Goal: Task Accomplishment & Management: Manage account settings

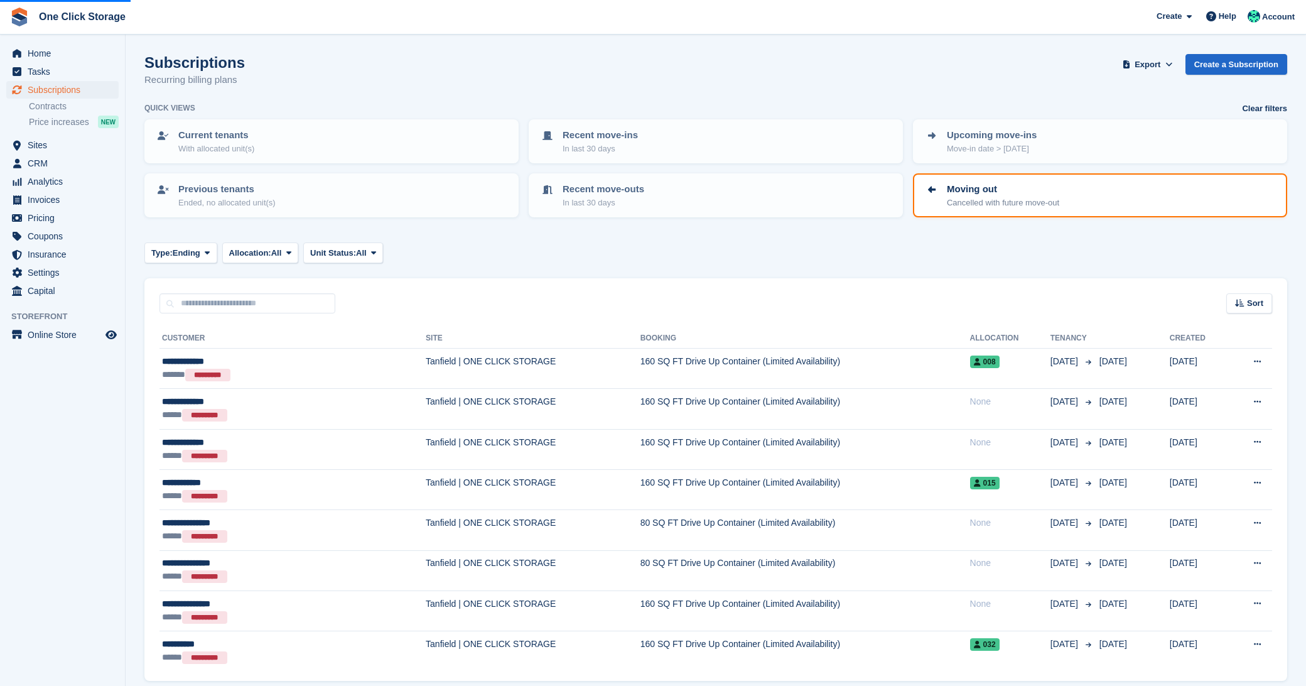
scroll to position [47, 0]
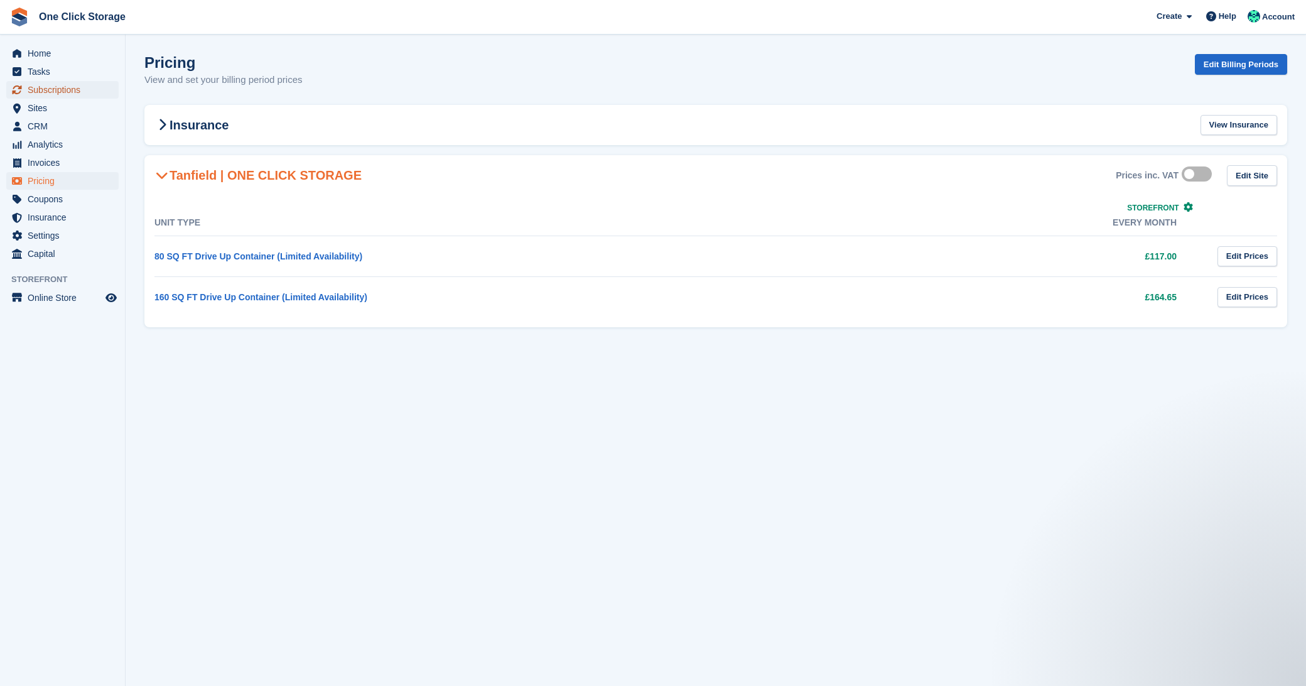
click at [63, 93] on span "Subscriptions" at bounding box center [65, 90] width 75 height 18
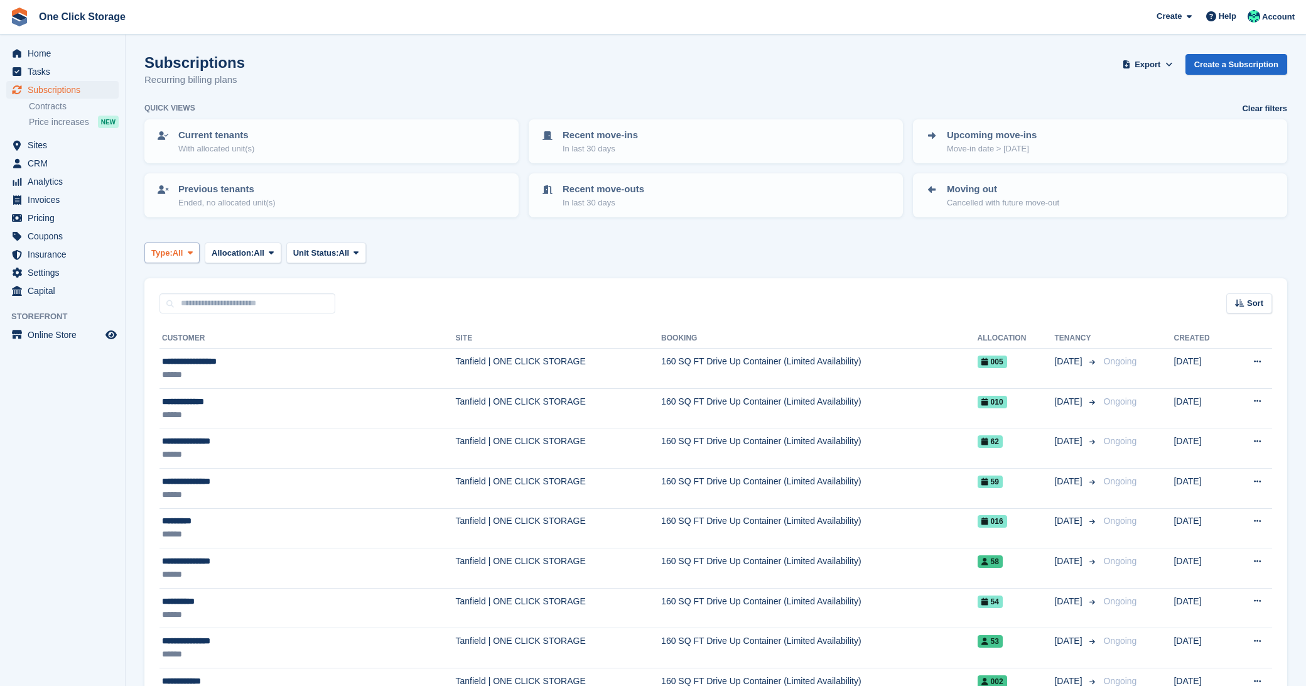
click at [173, 251] on span "Type:" at bounding box center [161, 253] width 21 height 13
click at [192, 377] on link "Ending" at bounding box center [204, 373] width 109 height 23
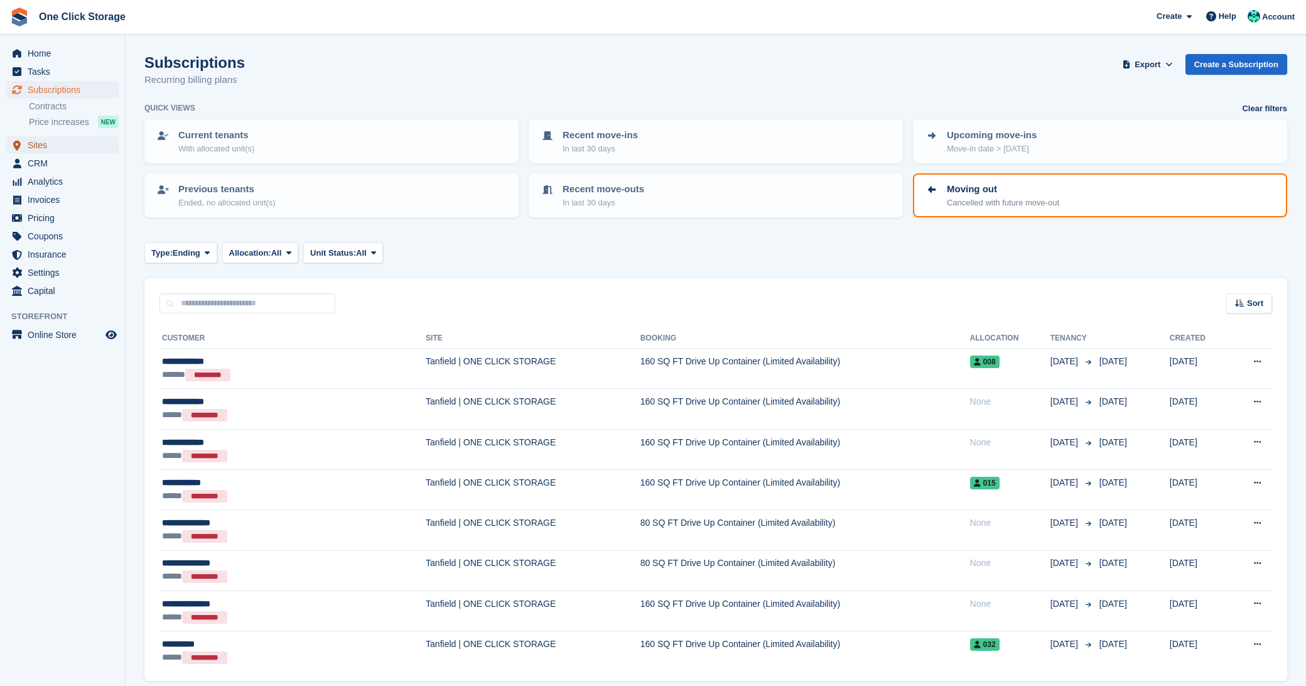
click at [35, 142] on span "Sites" at bounding box center [65, 145] width 75 height 18
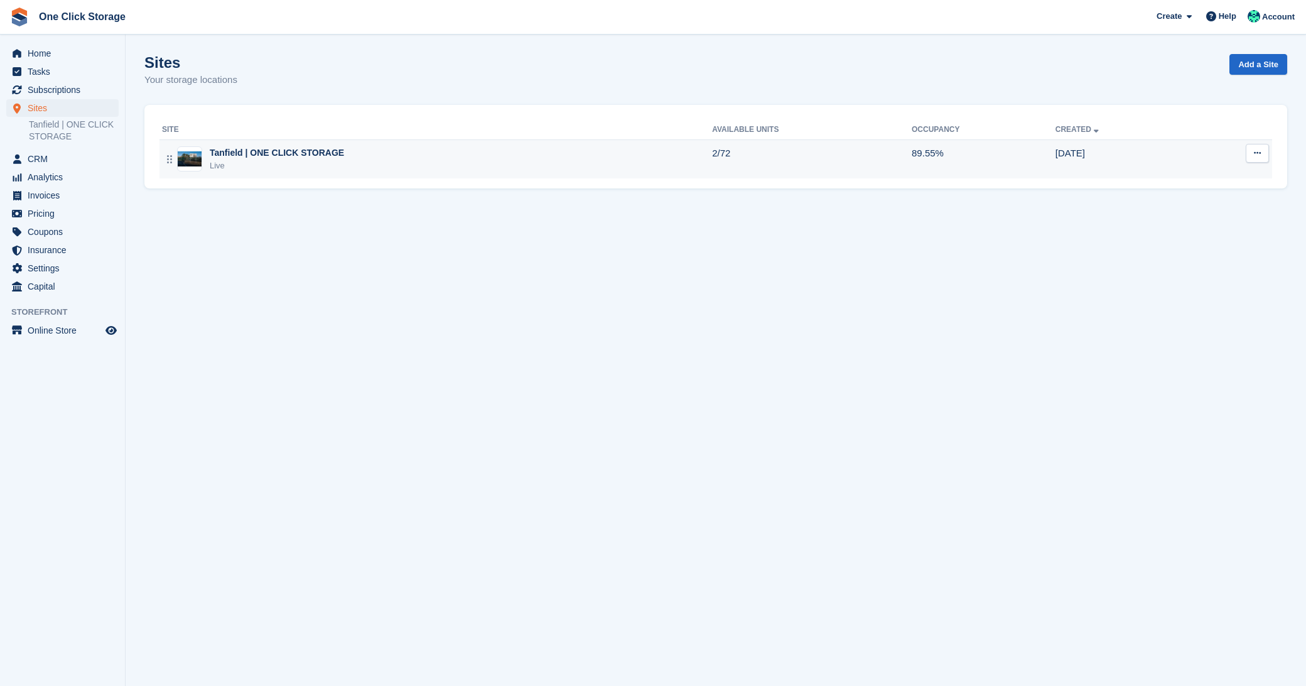
click at [242, 148] on div "Tanfield | ONE CLICK STORAGE" at bounding box center [277, 152] width 134 height 13
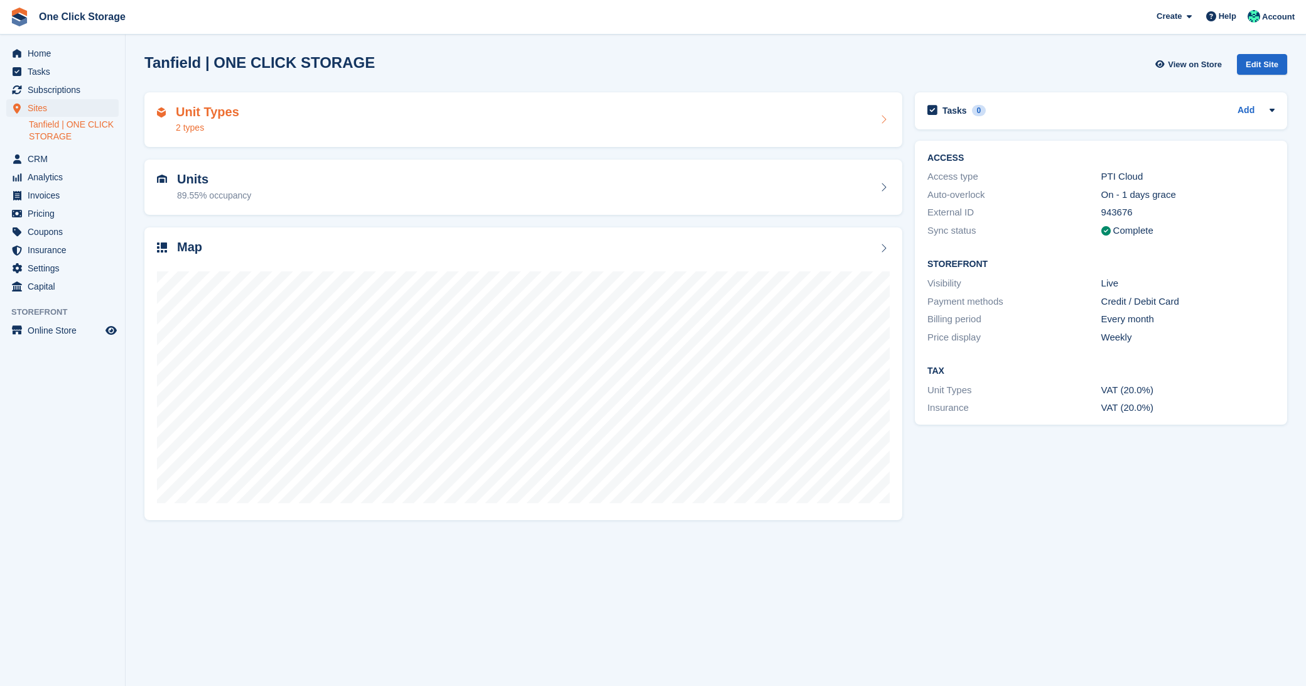
click at [222, 129] on div "2 types" at bounding box center [207, 127] width 63 height 13
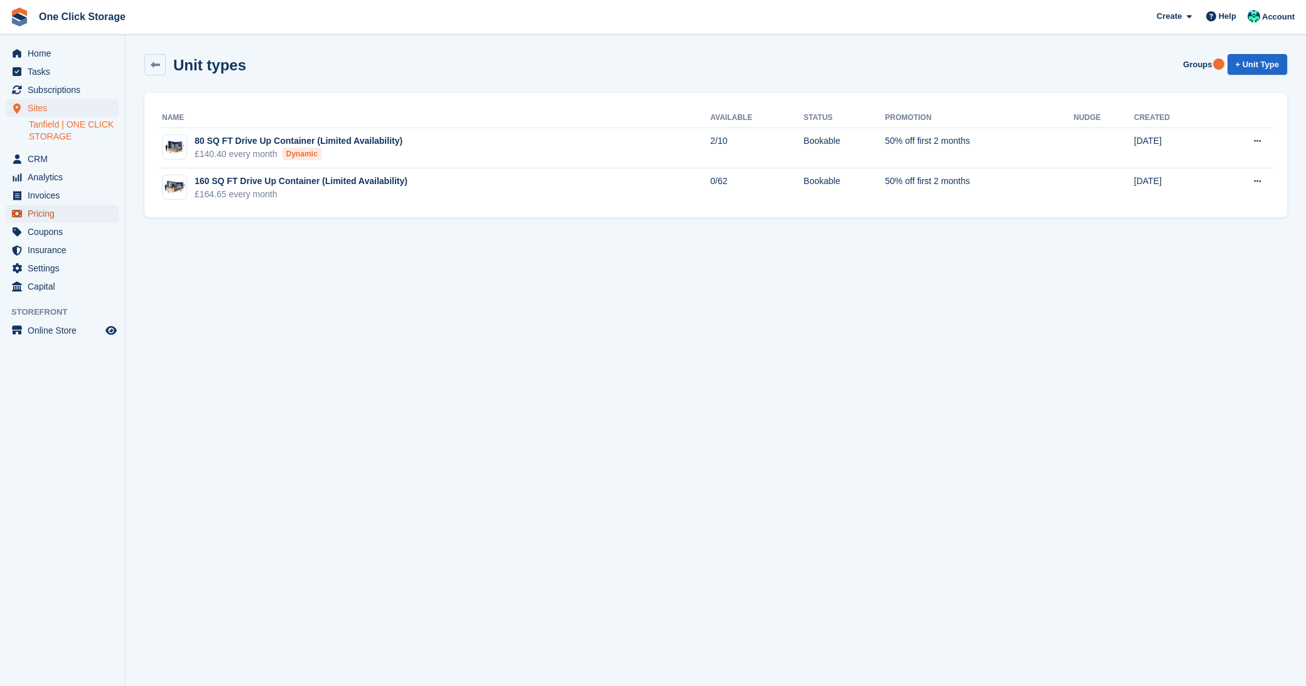
click at [65, 209] on span "Pricing" at bounding box center [65, 214] width 75 height 18
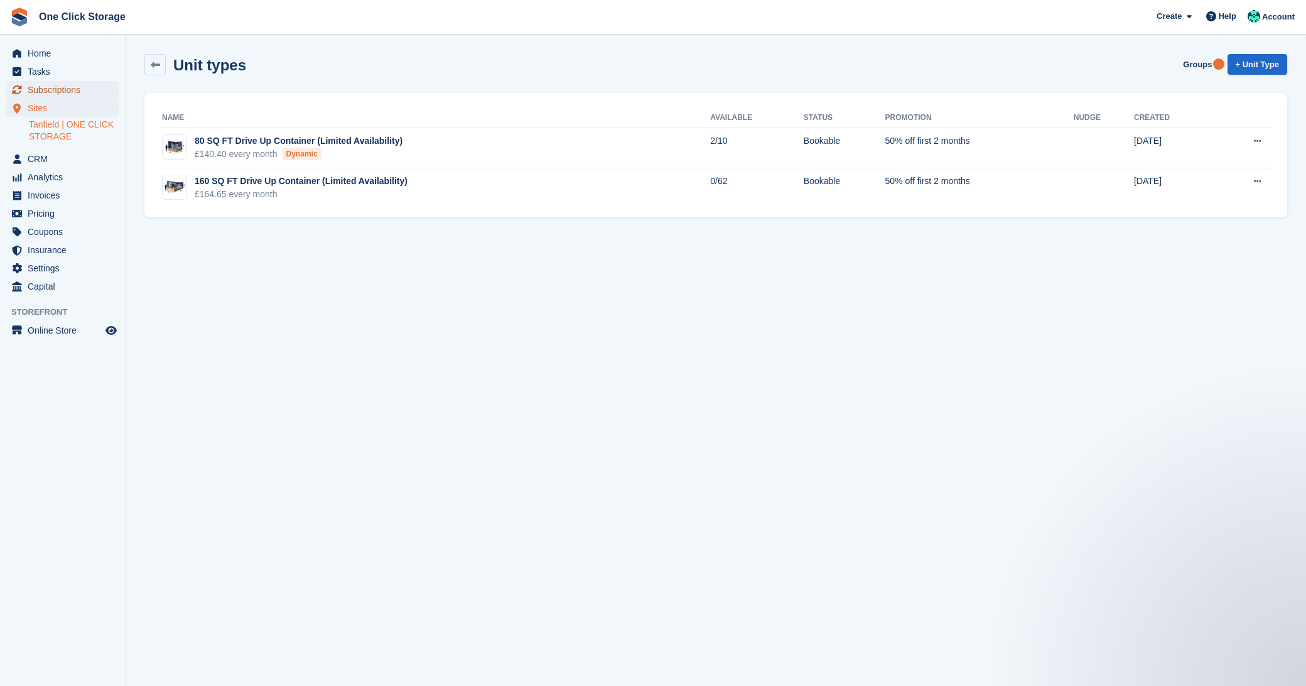
click at [36, 89] on span "Subscriptions" at bounding box center [65, 90] width 75 height 18
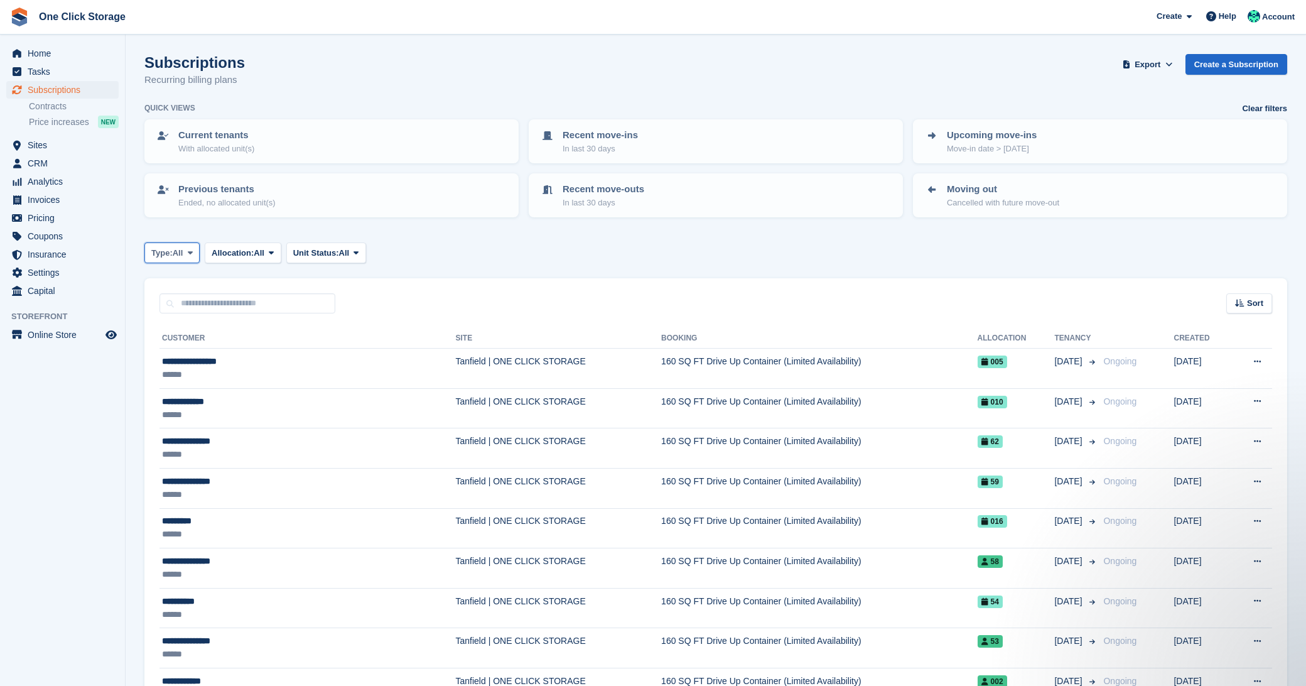
click at [180, 256] on span "All" at bounding box center [178, 253] width 11 height 13
click at [186, 371] on link "Ending" at bounding box center [204, 373] width 109 height 23
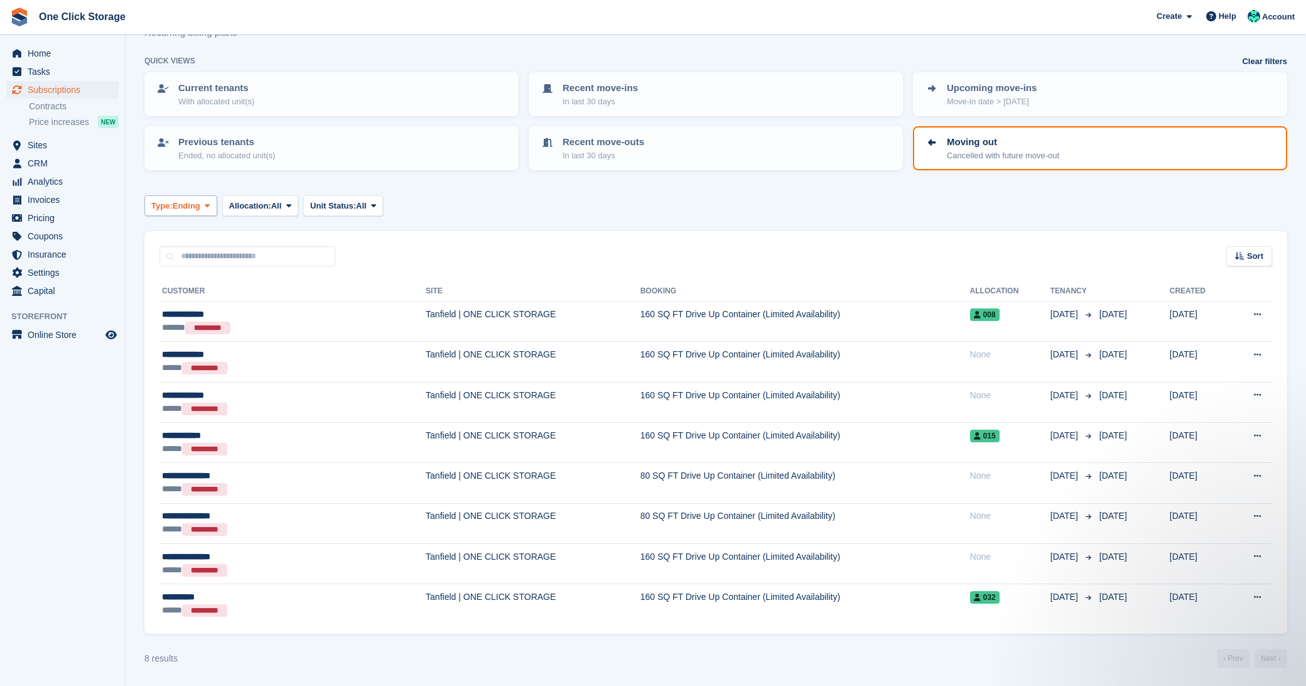
scroll to position [12, 0]
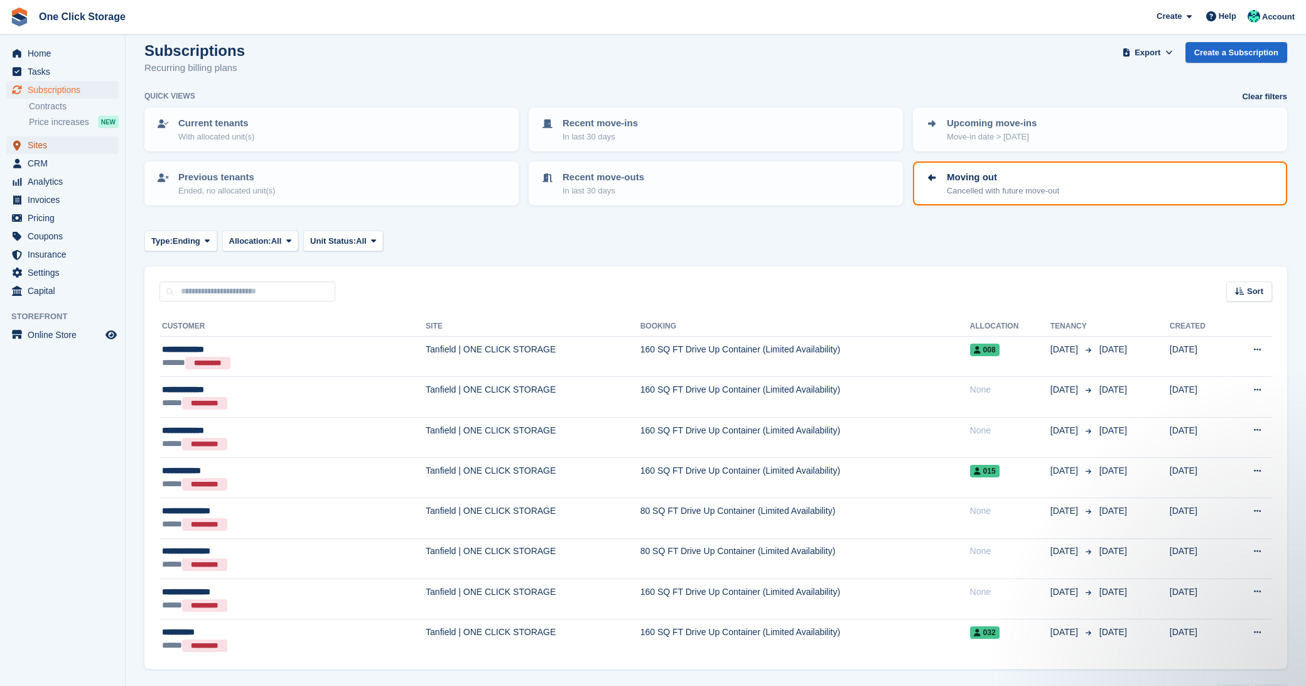
click at [51, 146] on span "Sites" at bounding box center [65, 145] width 75 height 18
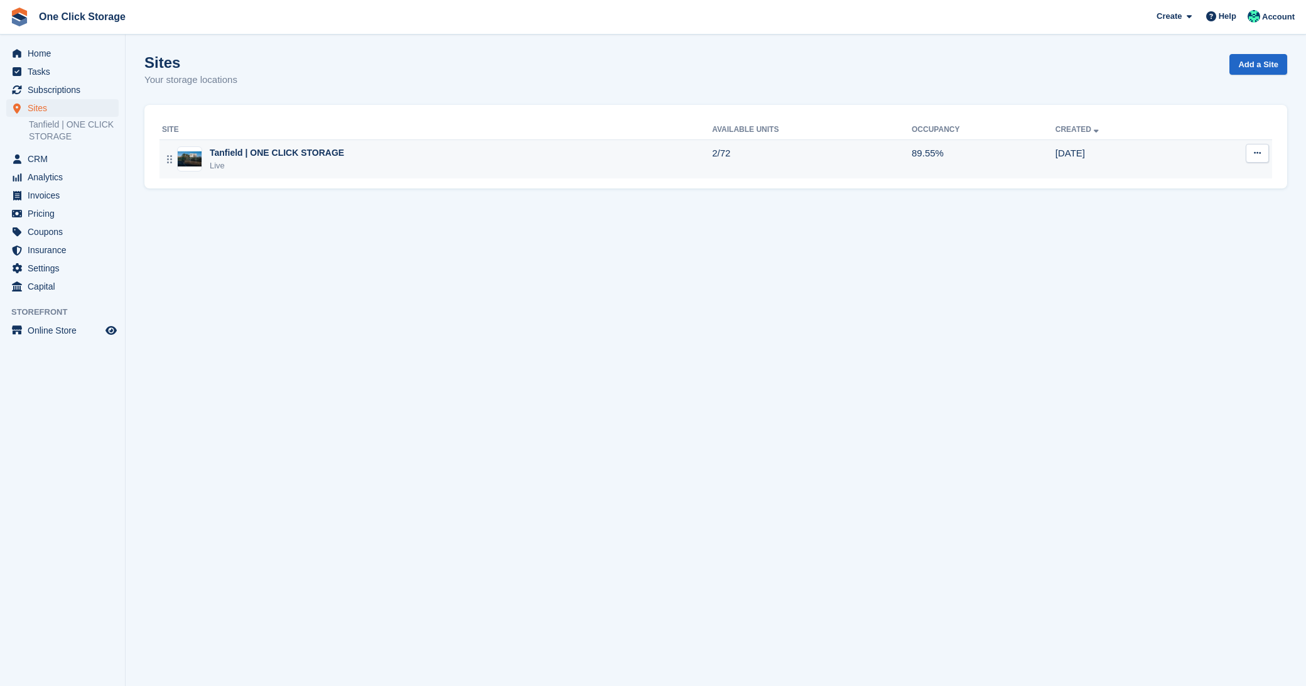
click at [238, 158] on div "Tanfield | ONE CLICK STORAGE" at bounding box center [277, 152] width 134 height 13
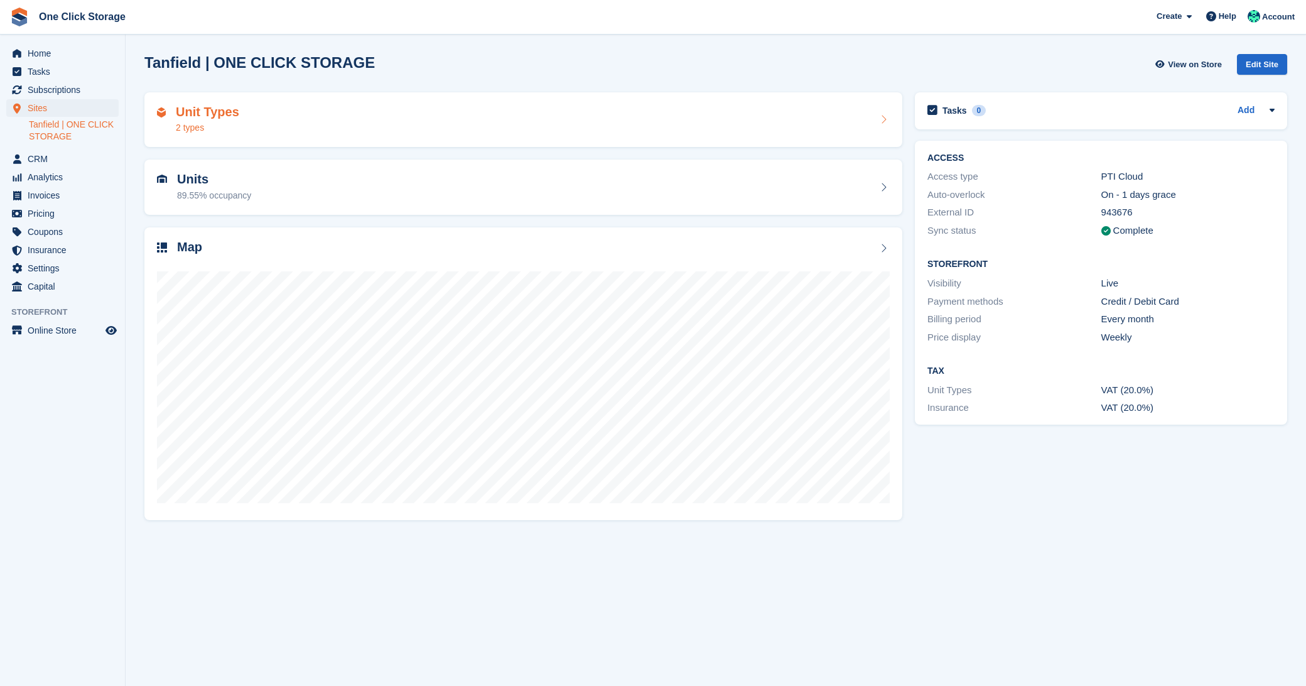
click at [244, 119] on div "Unit Types 2 types" at bounding box center [523, 120] width 733 height 30
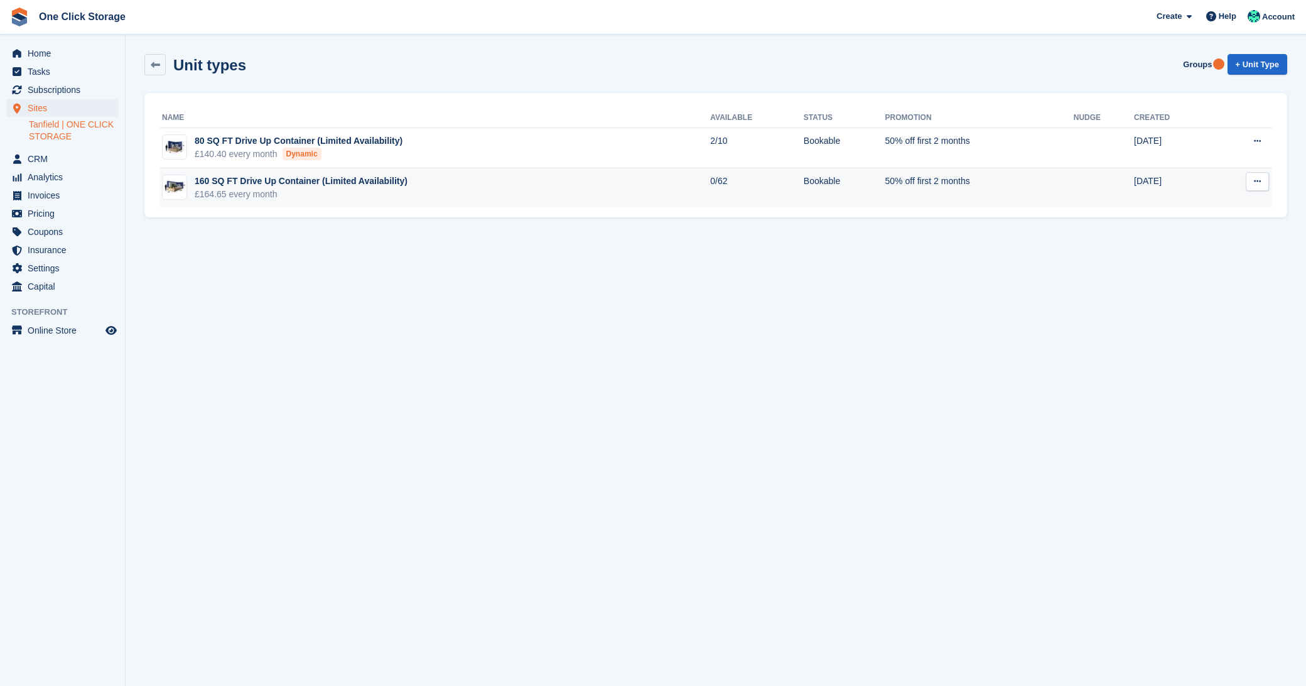
click at [1262, 185] on button at bounding box center [1257, 181] width 23 height 19
click at [1211, 205] on p "Edit unit type" at bounding box center [1208, 206] width 109 height 16
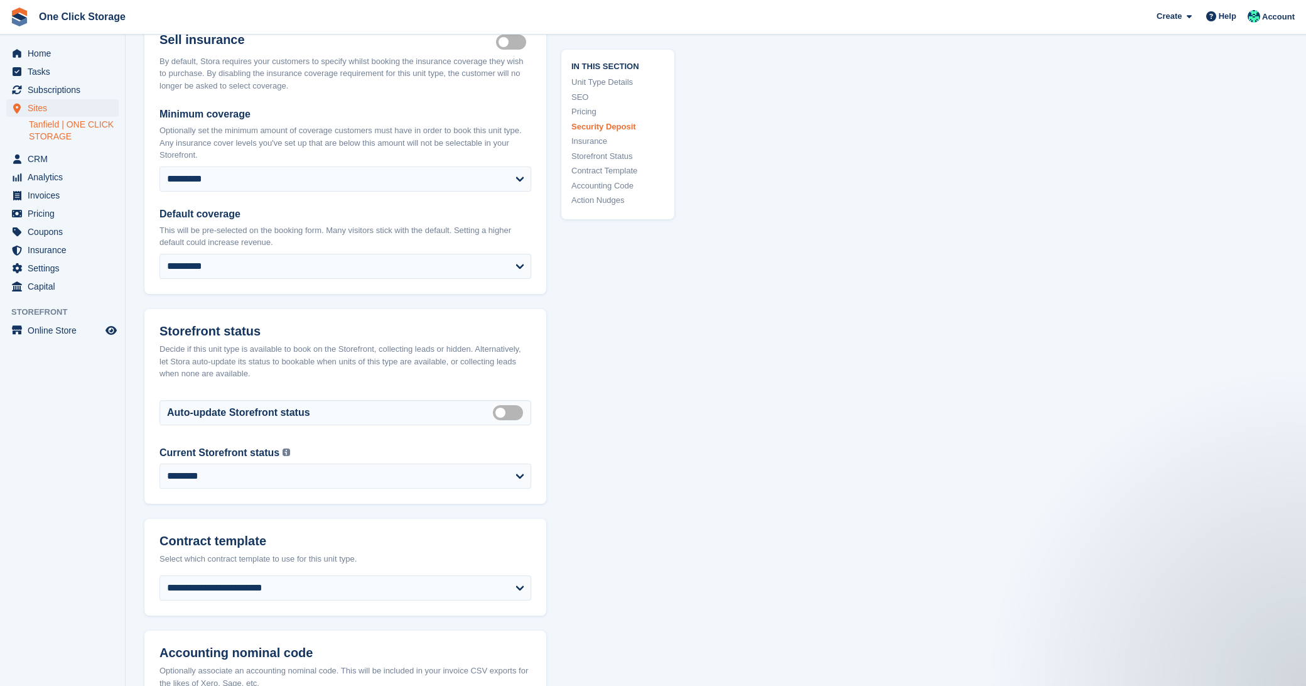
scroll to position [1614, 0]
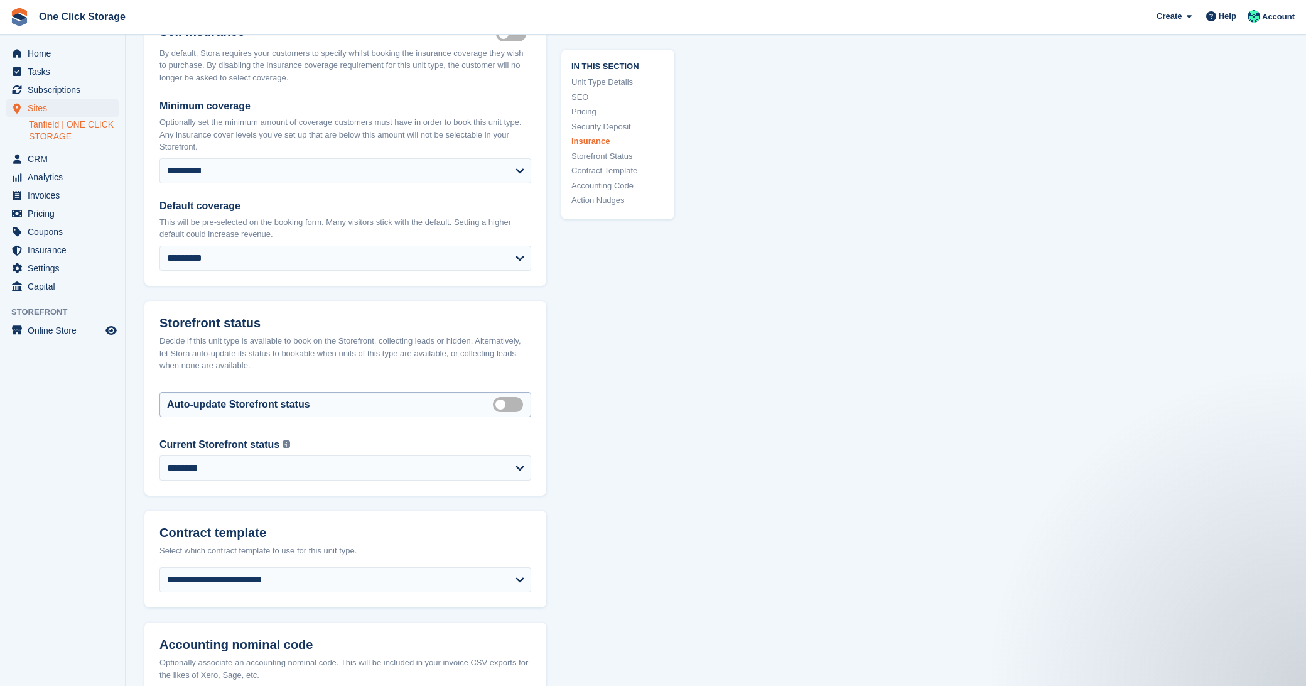
click at [513, 405] on label "Auto manage storefront status" at bounding box center [510, 404] width 35 height 2
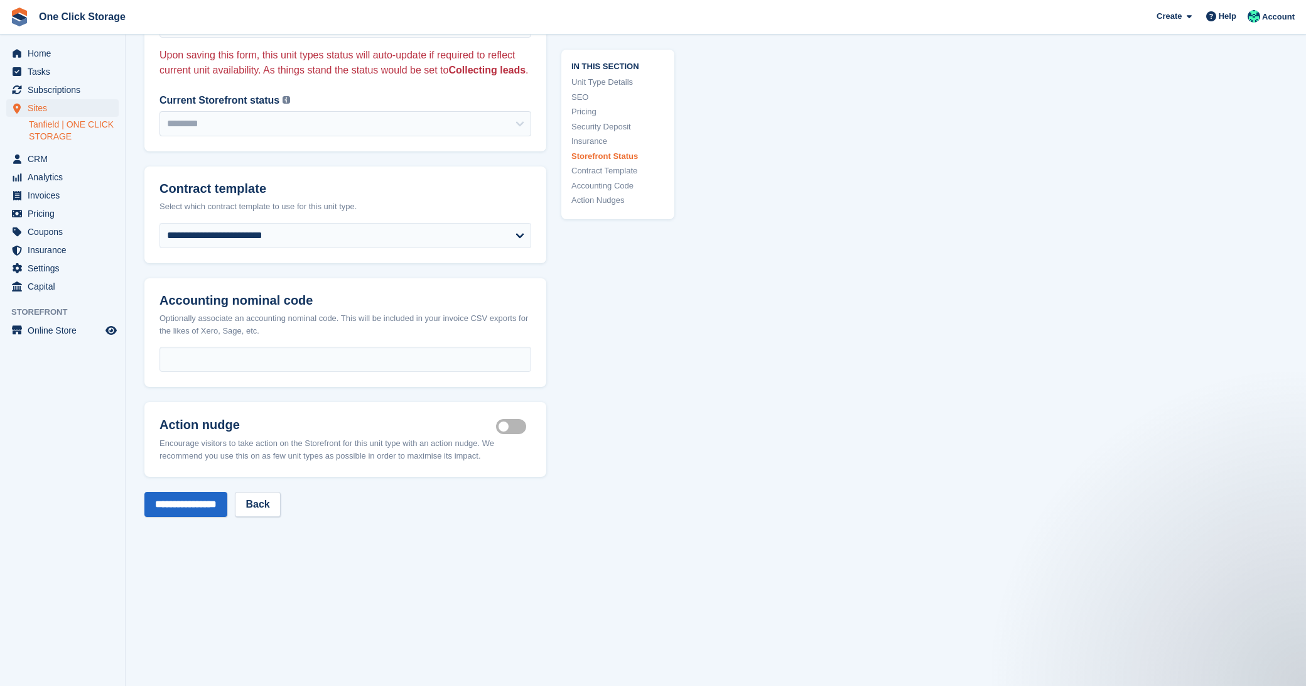
scroll to position [1995, 0]
click at [216, 515] on input "**********" at bounding box center [185, 502] width 83 height 25
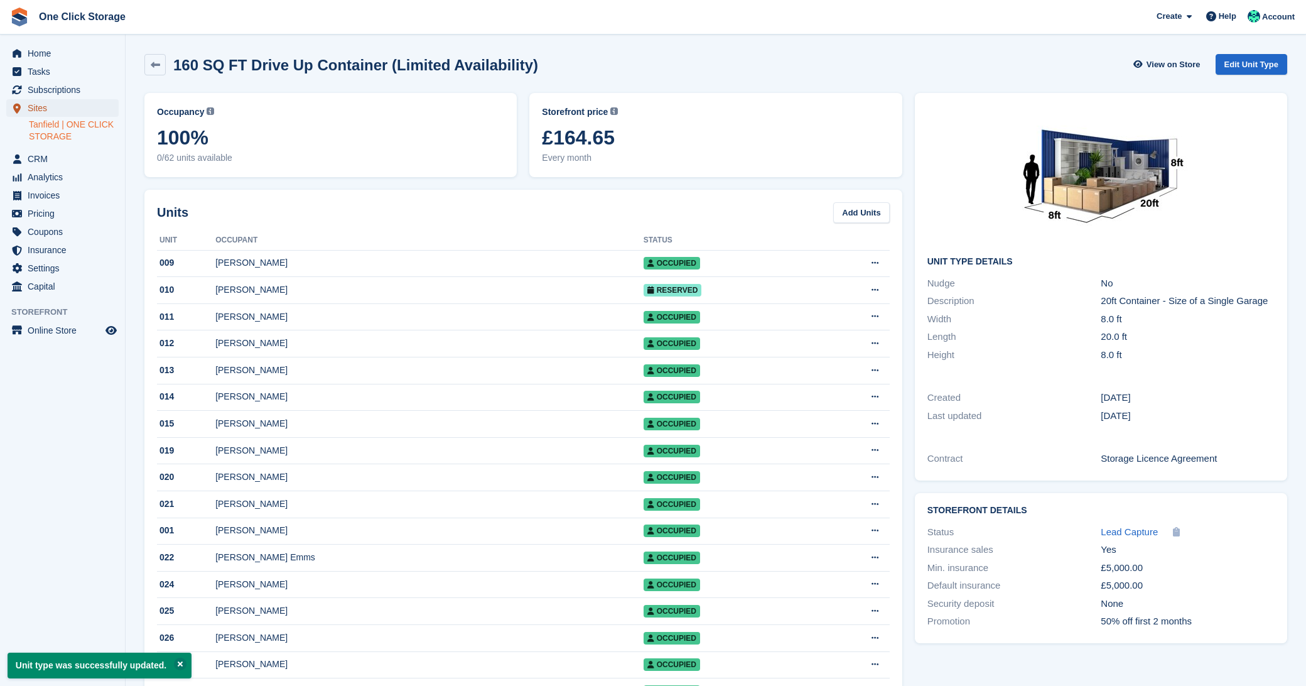
click at [53, 109] on span "Sites" at bounding box center [65, 108] width 75 height 18
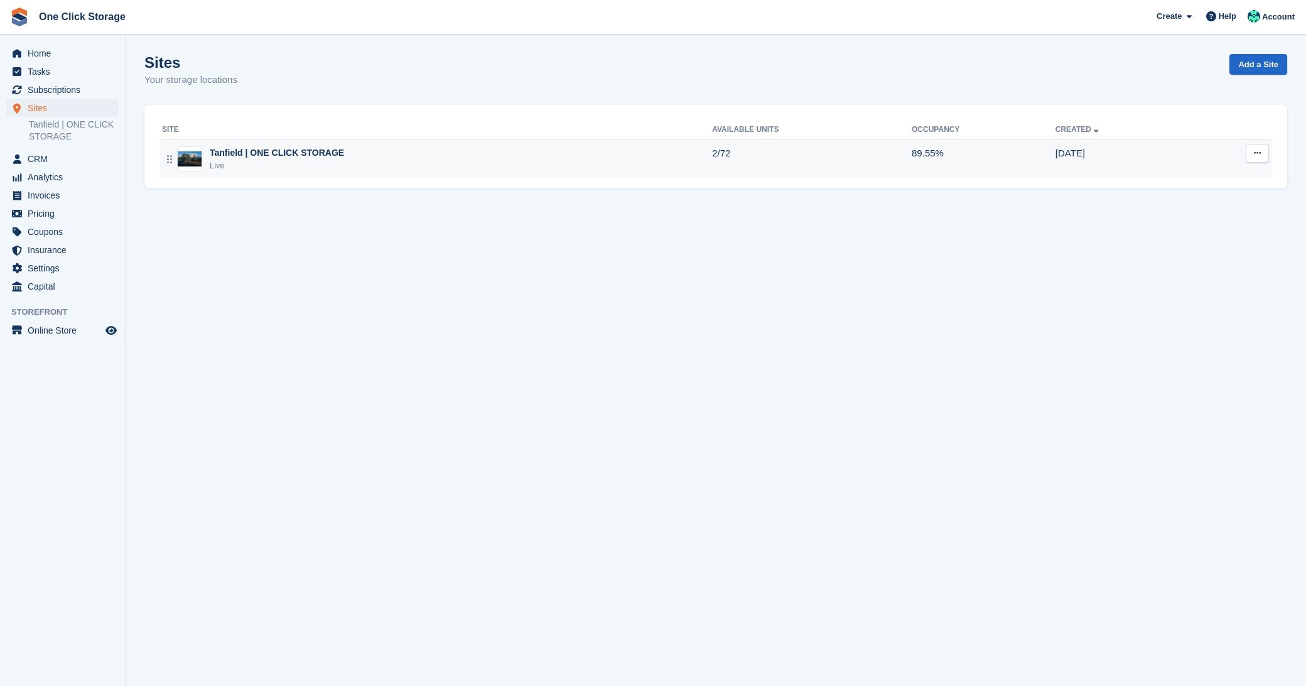
click at [251, 143] on td "Tanfield | ONE CLICK STORAGE Live" at bounding box center [436, 158] width 553 height 39
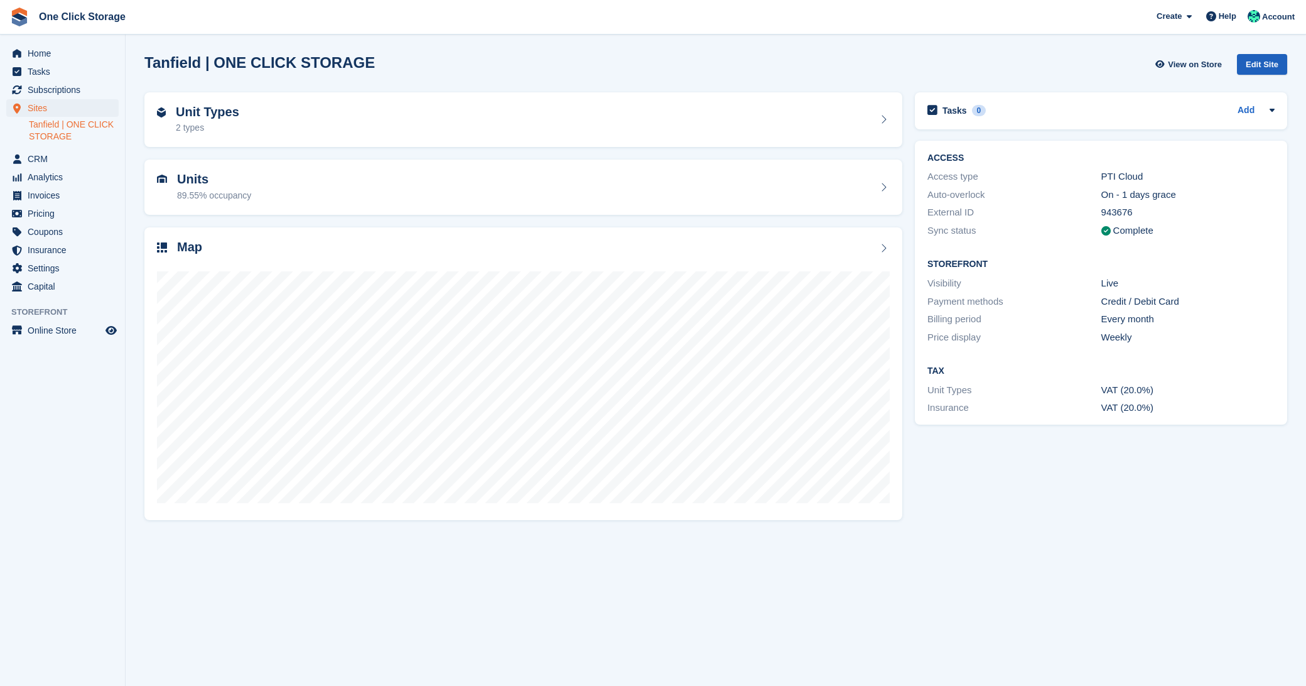
click at [1262, 65] on div "Edit Site" at bounding box center [1262, 64] width 50 height 21
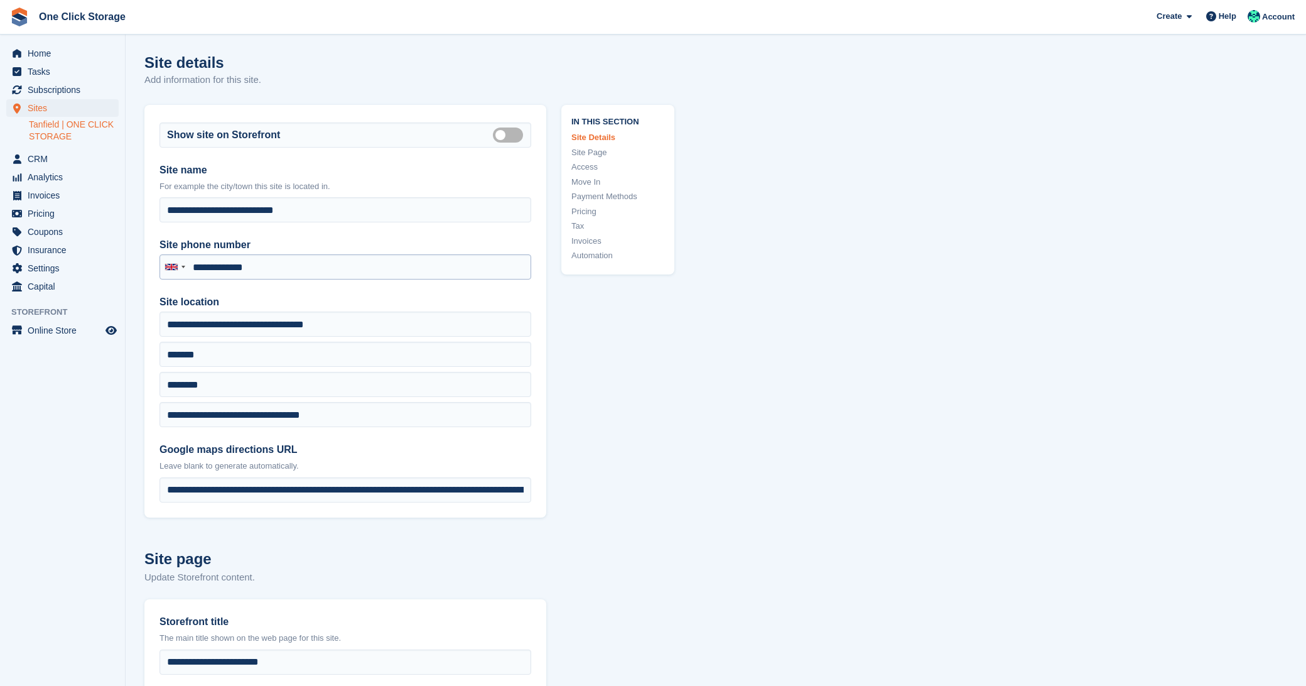
type input "**********"
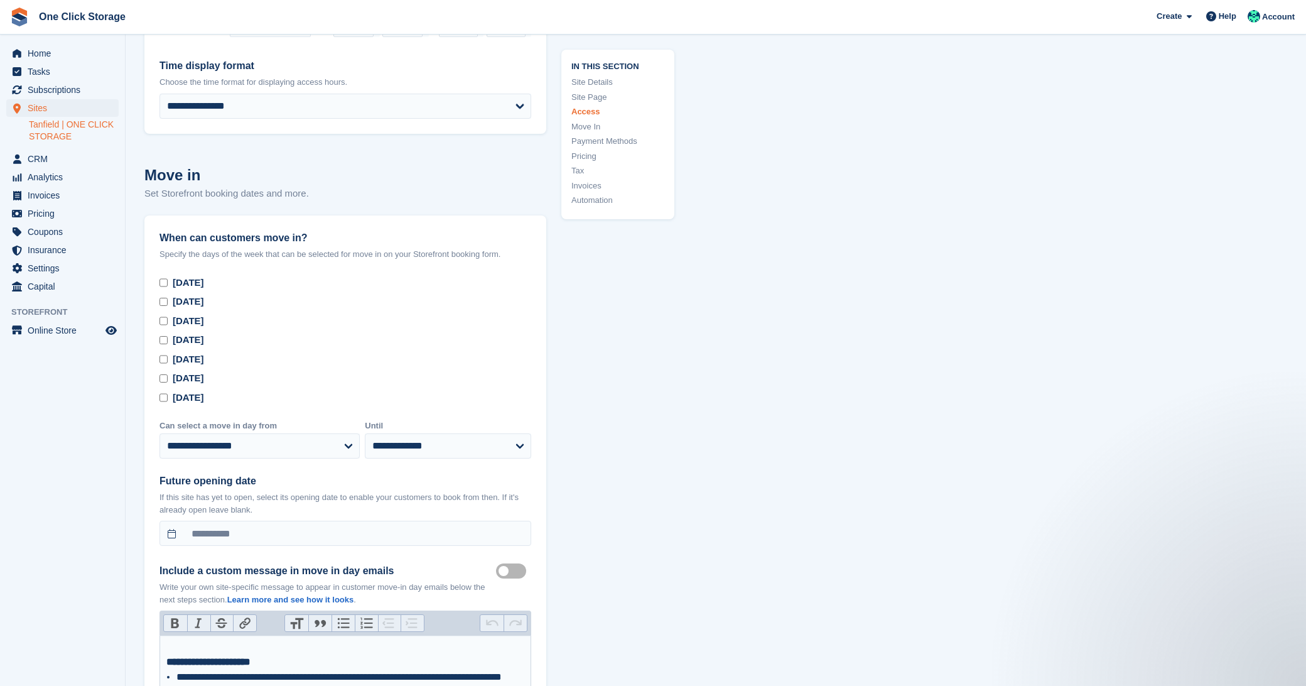
scroll to position [3441, 0]
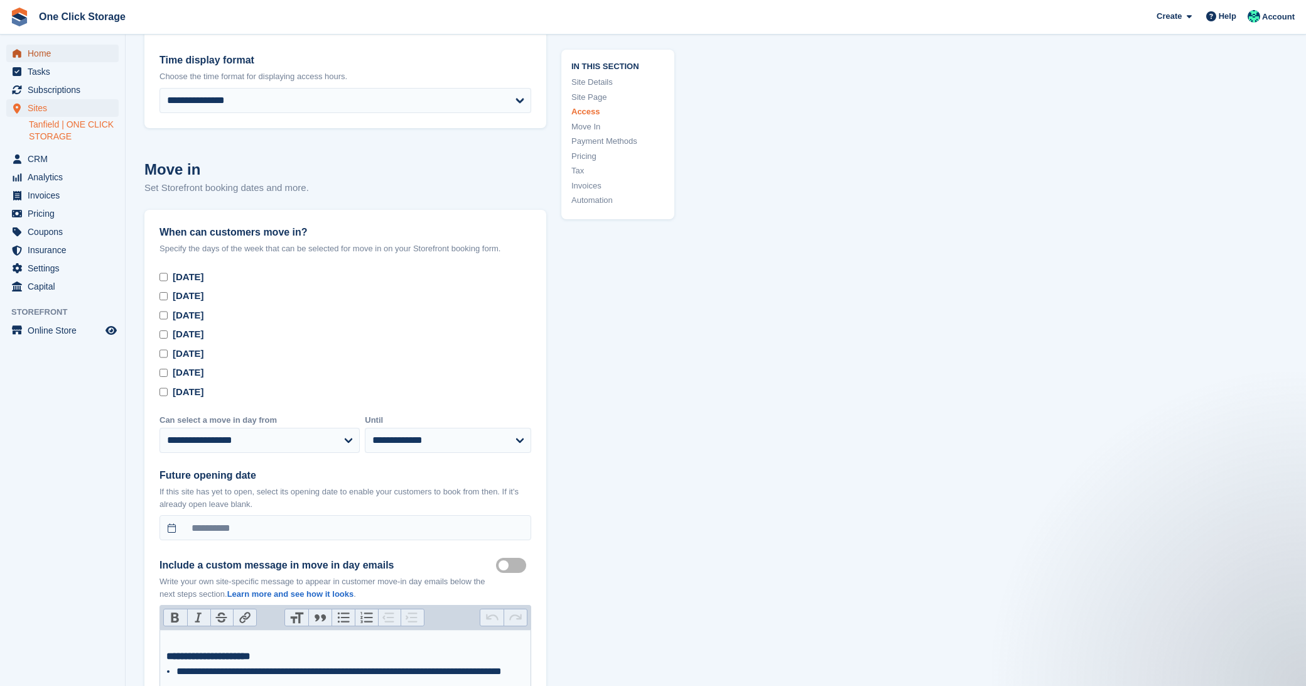
click at [59, 53] on span "Home" at bounding box center [65, 54] width 75 height 18
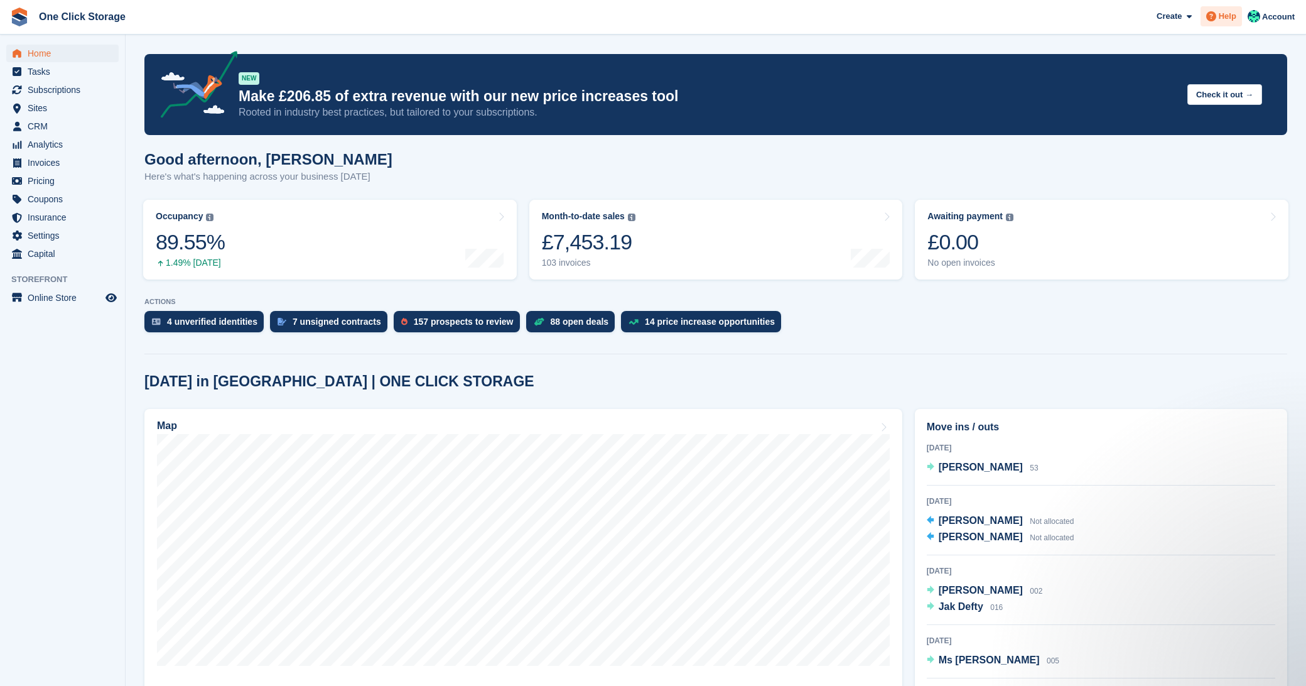
click at [1216, 17] on span at bounding box center [1211, 16] width 15 height 15
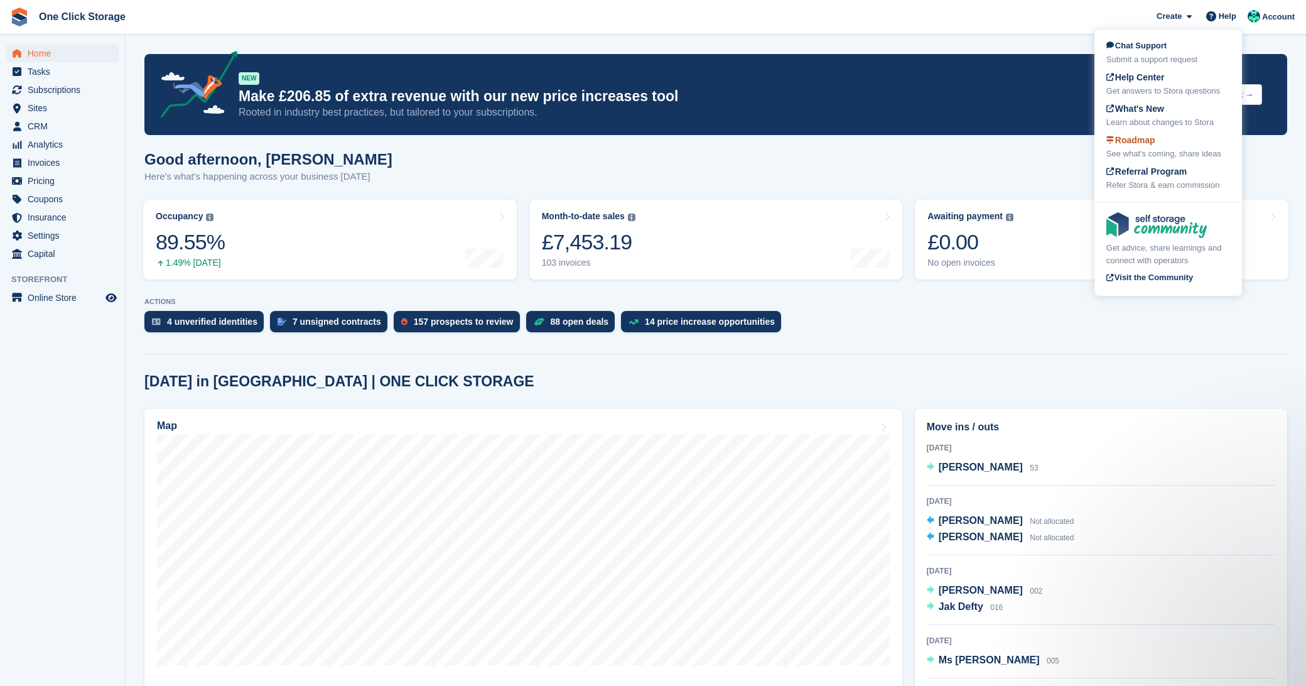
click at [1141, 146] on div "Roadmap See what's coming, share ideas" at bounding box center [1169, 147] width 124 height 26
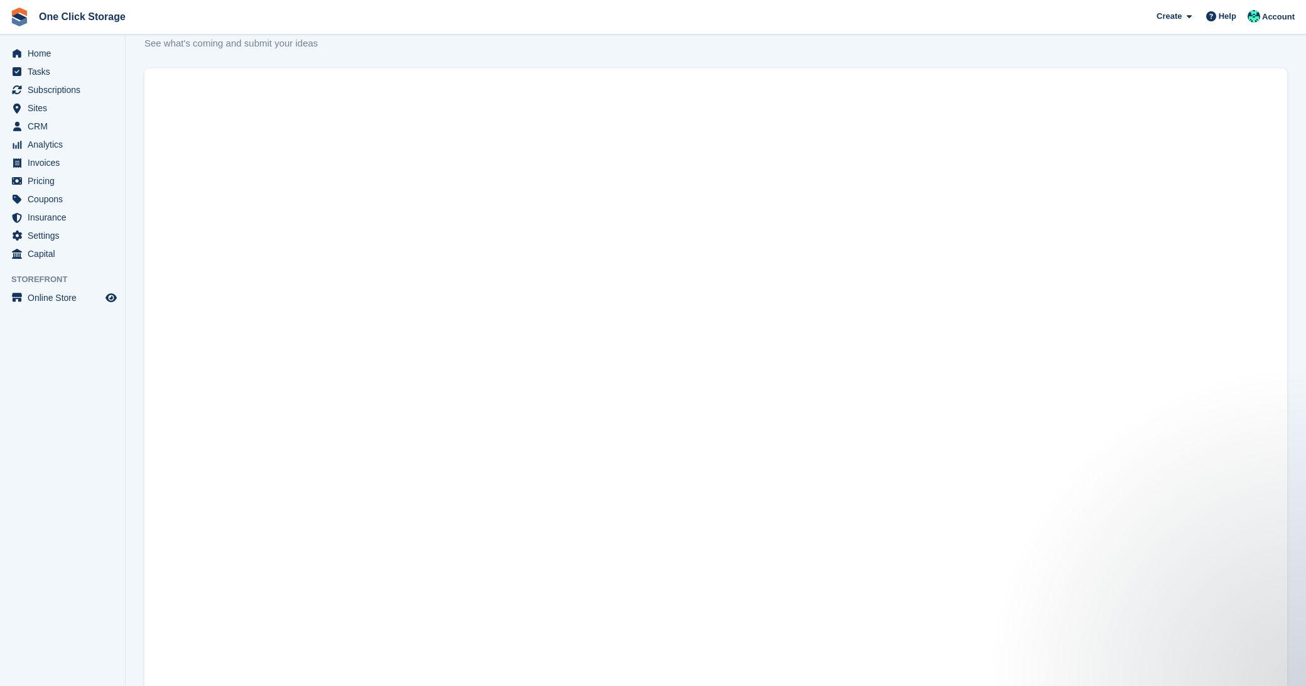
scroll to position [37, 0]
click at [66, 104] on span "Sites" at bounding box center [65, 108] width 75 height 18
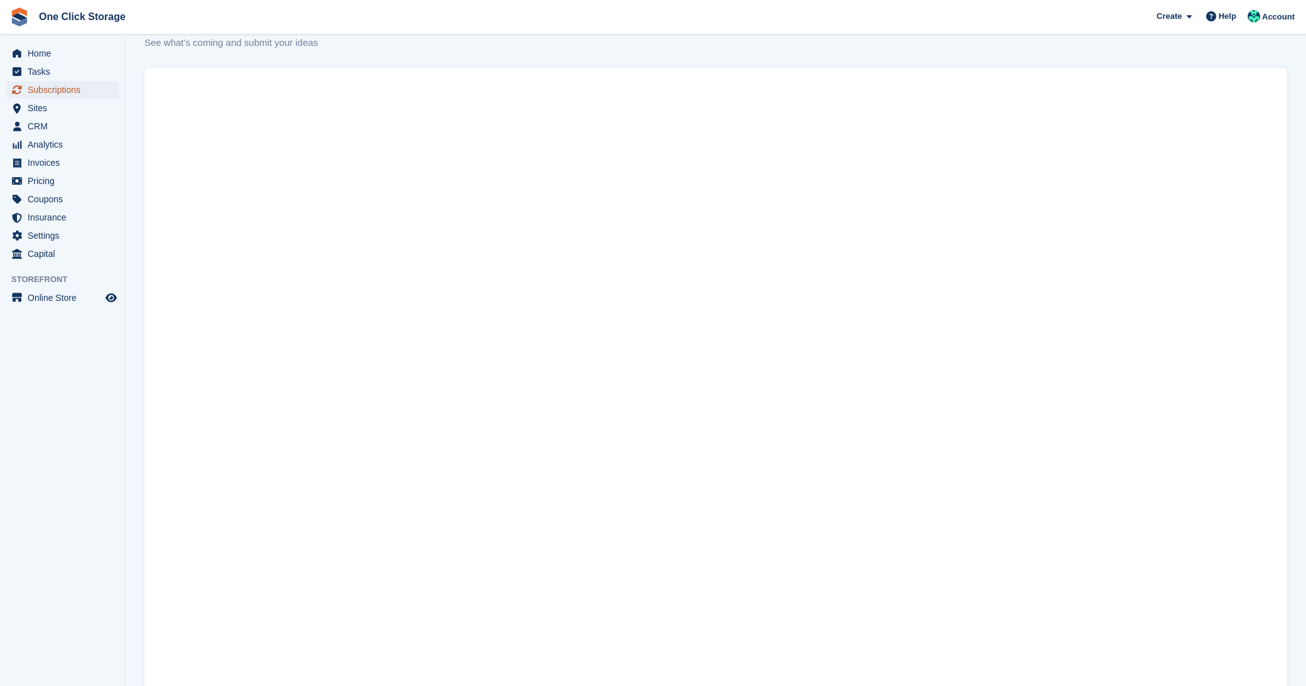
click at [65, 94] on span "Subscriptions" at bounding box center [65, 90] width 75 height 18
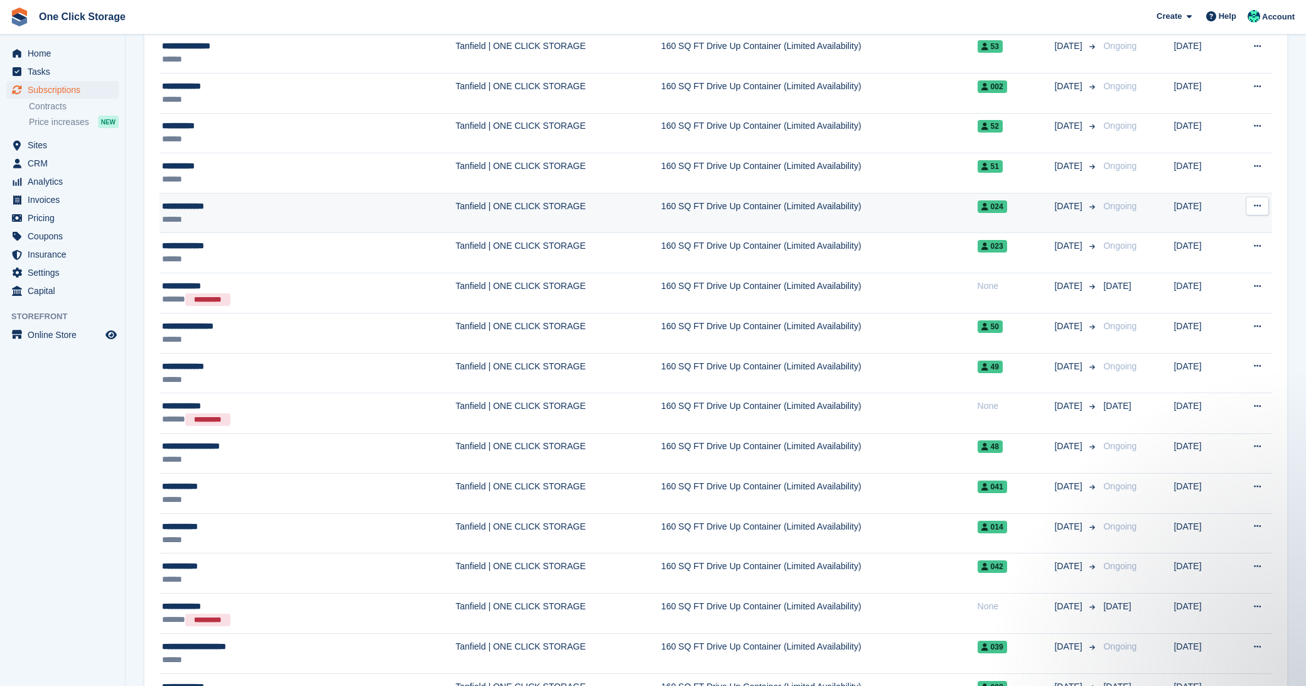
scroll to position [599, 0]
